Goal: Obtain resource: Download file/media

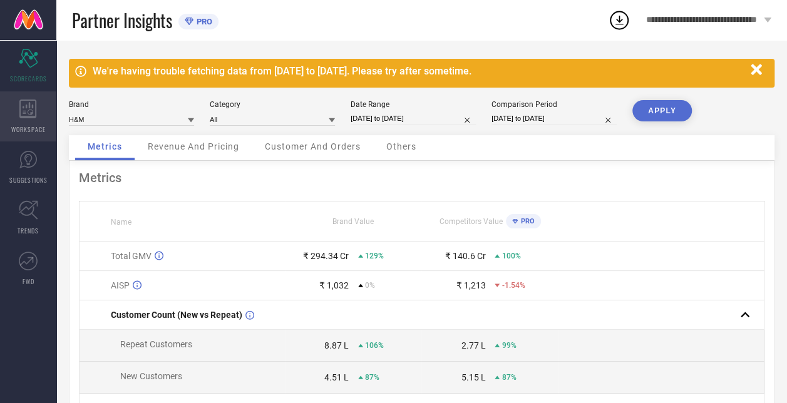
click at [21, 125] on span "WORKSPACE" at bounding box center [28, 129] width 34 height 9
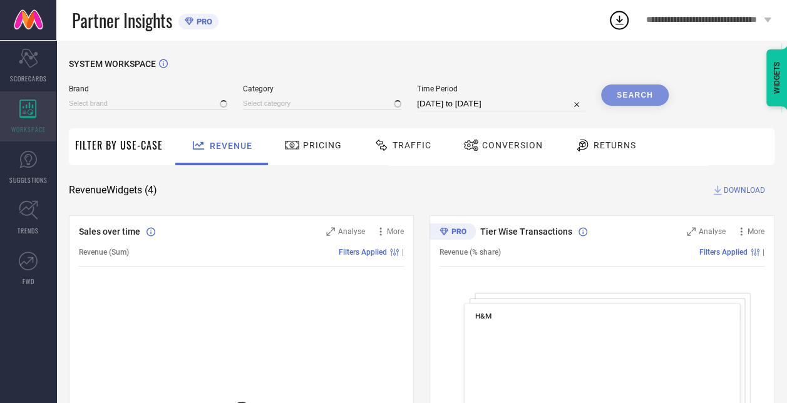
type input "H&M"
type input "All"
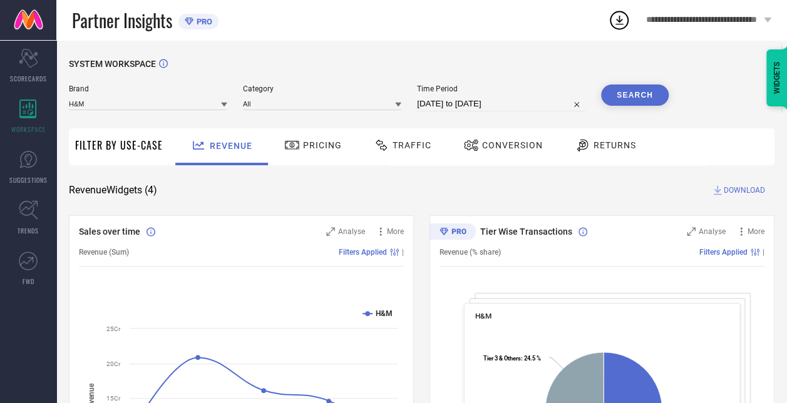
click at [399, 146] on span "Traffic" at bounding box center [412, 145] width 39 height 10
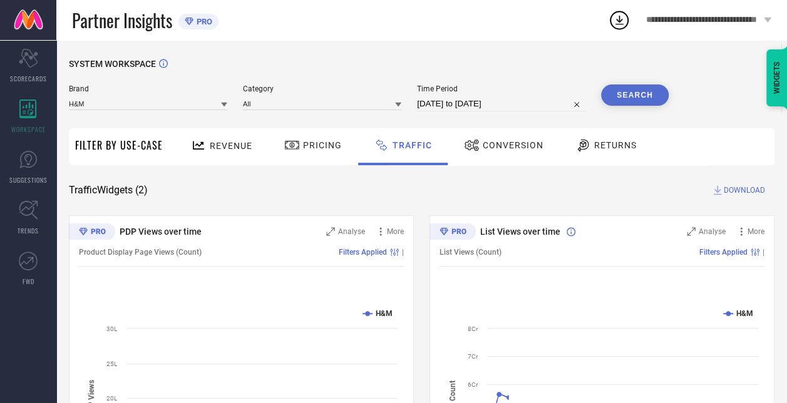
click at [456, 107] on input "[DATE] to [DATE]" at bounding box center [501, 103] width 168 height 15
select select "6"
select select "2025"
select select "7"
select select "2025"
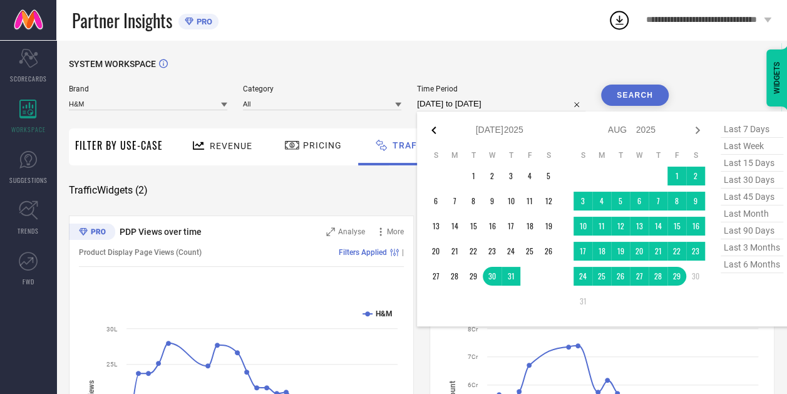
click at [433, 132] on icon at bounding box center [433, 130] width 15 height 15
select select "5"
select select "2025"
select select "6"
select select "2025"
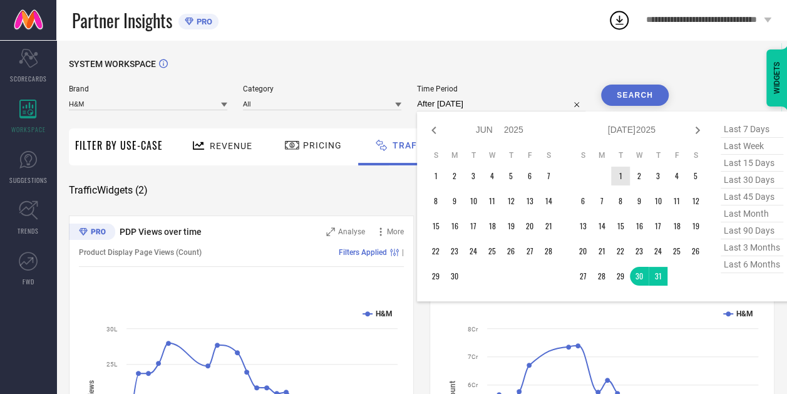
click at [624, 174] on td "1" at bounding box center [620, 176] width 19 height 19
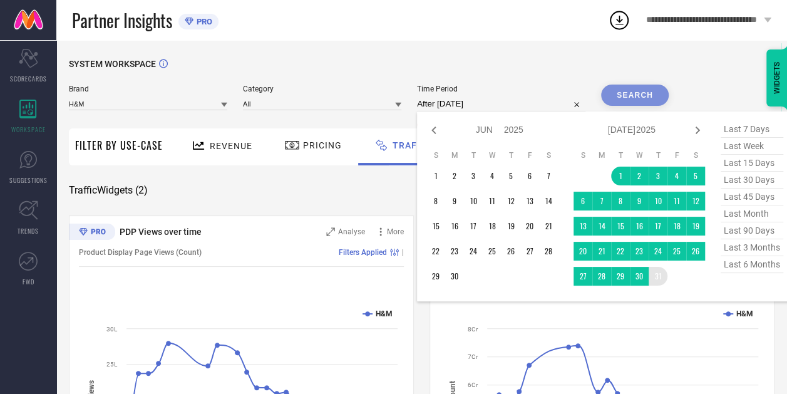
type input "[DATE] to [DATE]"
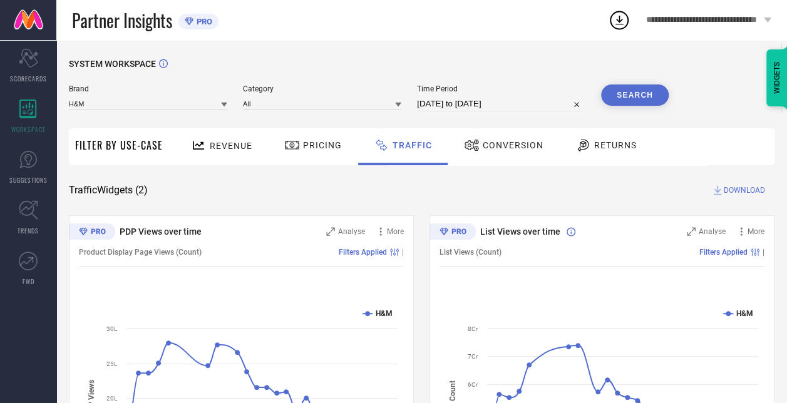
click at [640, 89] on button "Search" at bounding box center [635, 95] width 68 height 21
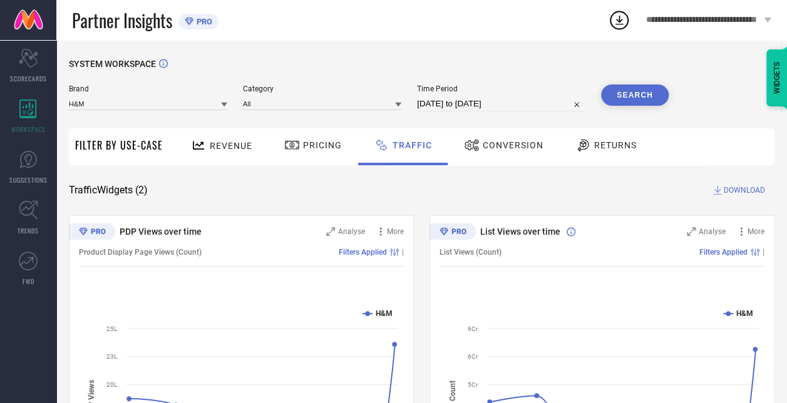
click at [617, 18] on icon at bounding box center [619, 20] width 23 height 23
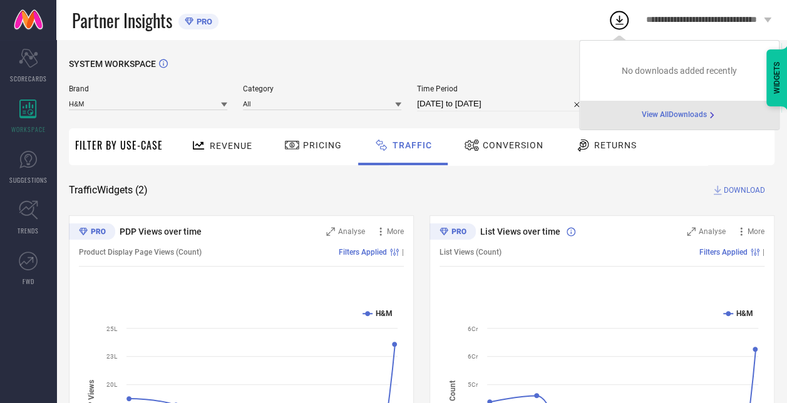
click at [520, 54] on div "SYSTEM WORKSPACE Brand H&M Category All Time Period [DATE] to [DATE] Search Fil…" at bounding box center [421, 293] width 731 height 507
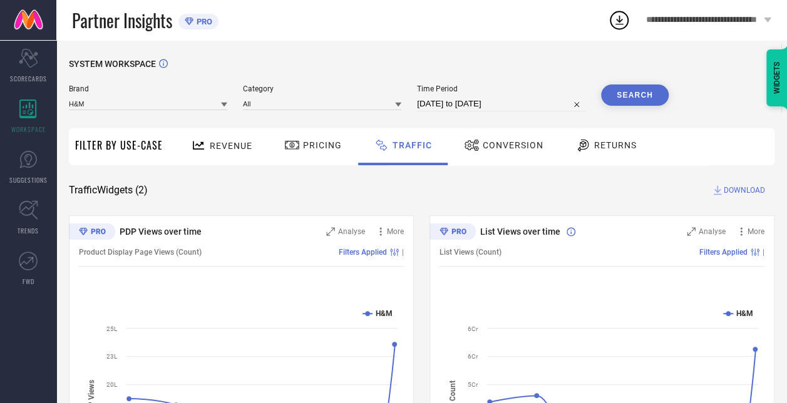
click at [748, 190] on span "DOWNLOAD" at bounding box center [744, 190] width 41 height 13
click at [622, 20] on icon at bounding box center [619, 20] width 8 height 9
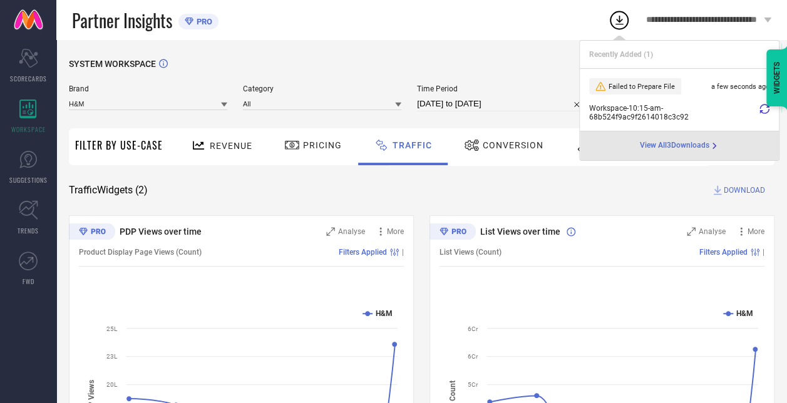
click at [765, 111] on icon at bounding box center [764, 109] width 10 height 10
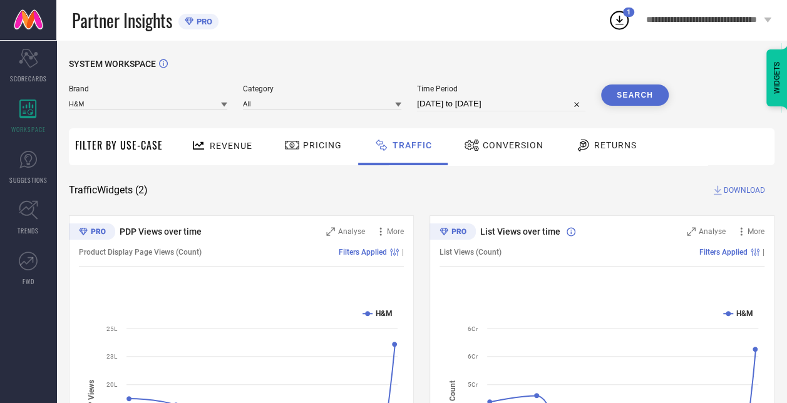
click at [622, 19] on icon at bounding box center [619, 20] width 8 height 9
click at [623, 23] on icon at bounding box center [619, 20] width 23 height 23
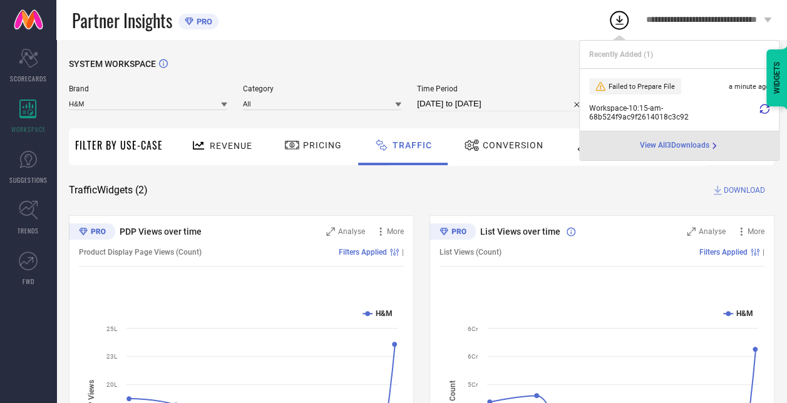
click at [476, 41] on div "SYSTEM WORKSPACE Brand H&M Category All Time Period [DATE] to [DATE] Search Fil…" at bounding box center [421, 293] width 731 height 507
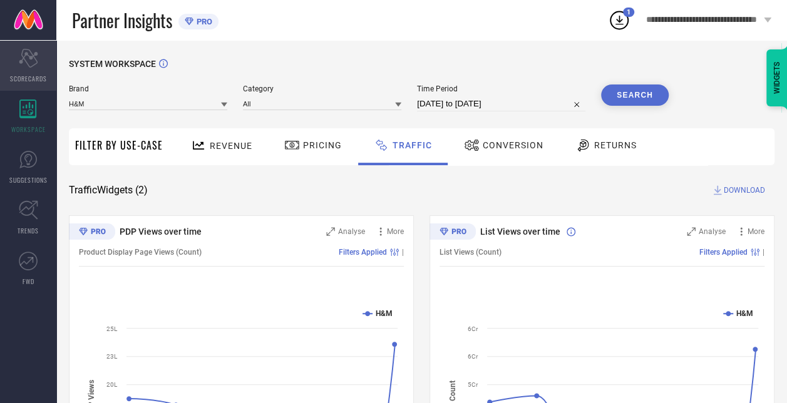
click at [35, 73] on div "Scorecard SCORECARDS" at bounding box center [28, 66] width 56 height 50
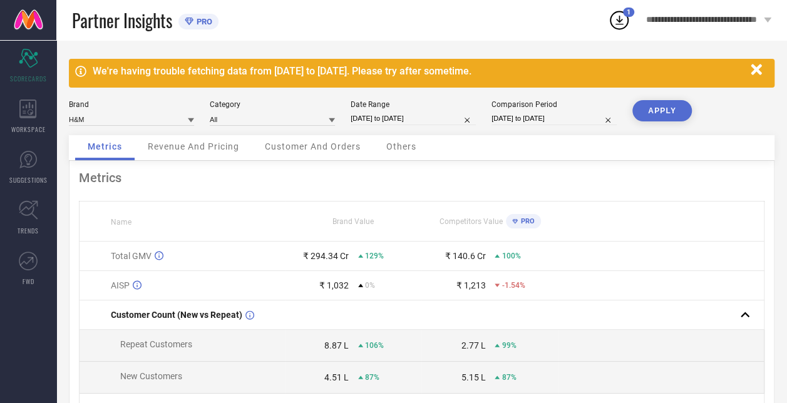
select select "11"
select select "2024"
select select "2025"
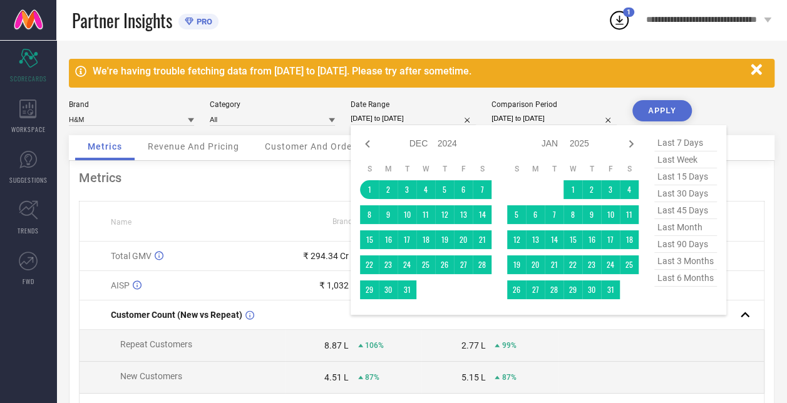
click at [393, 119] on input "[DATE] to [DATE]" at bounding box center [413, 118] width 125 height 13
click at [364, 143] on icon at bounding box center [367, 143] width 15 height 15
select select "10"
select select "2024"
select select "11"
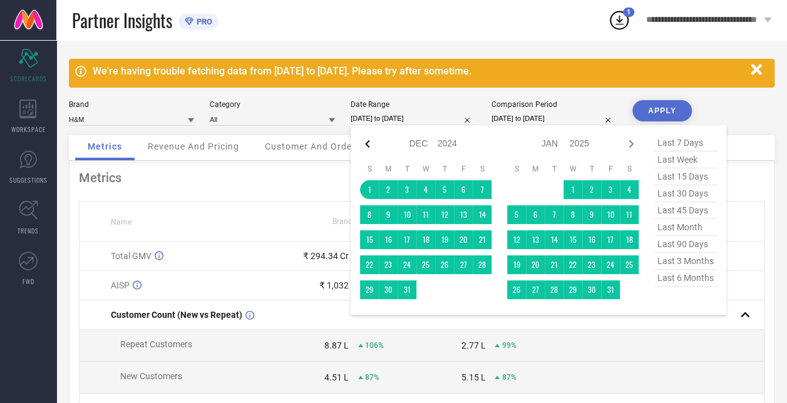
select select "2024"
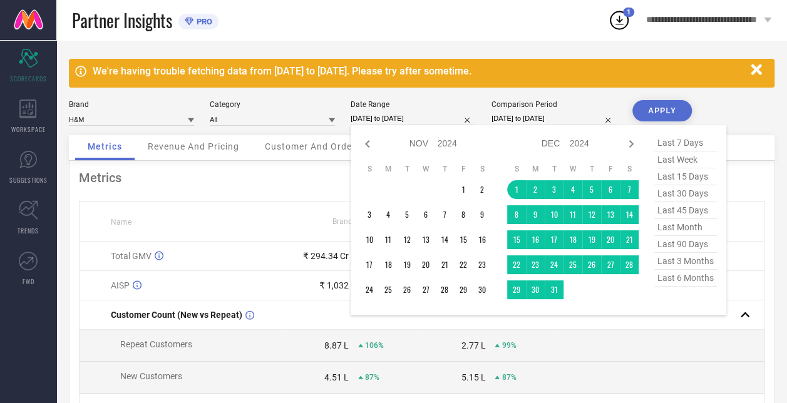
click at [364, 143] on icon at bounding box center [367, 143] width 15 height 15
select select "9"
select select "2024"
select select "10"
select select "2024"
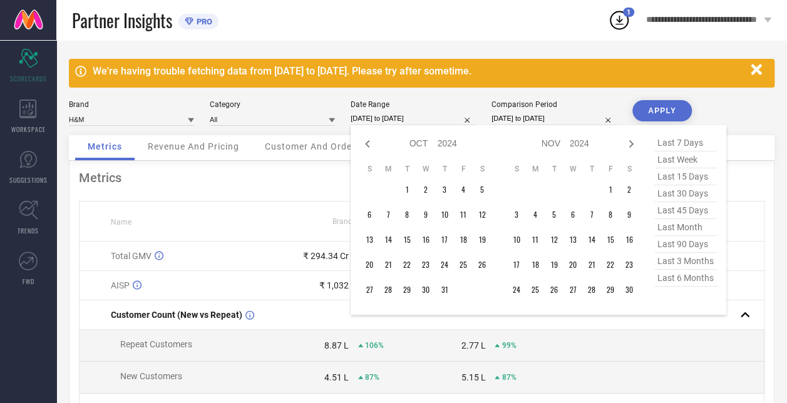
click at [364, 143] on icon at bounding box center [367, 143] width 15 height 15
select select "8"
select select "2024"
select select "9"
select select "2024"
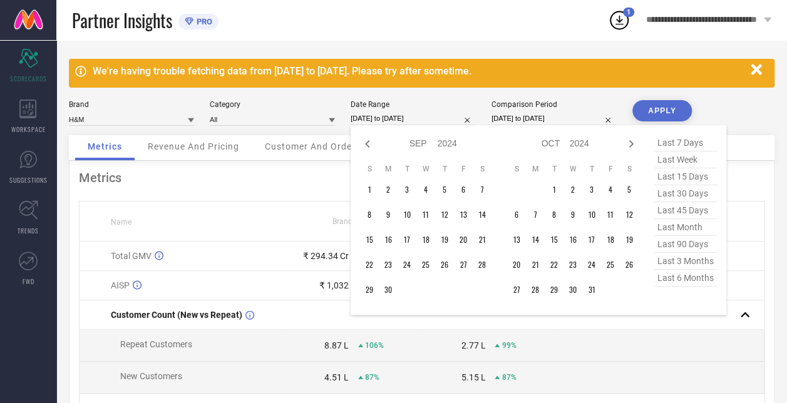
click at [364, 143] on icon at bounding box center [367, 143] width 15 height 15
select select "7"
select select "2024"
select select "8"
select select "2024"
